Goal: Information Seeking & Learning: Learn about a topic

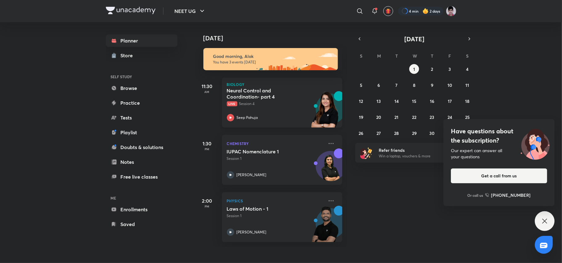
click at [283, 105] on p "Live Session 4" at bounding box center [275, 104] width 97 height 6
